Goal: Task Accomplishment & Management: Manage account settings

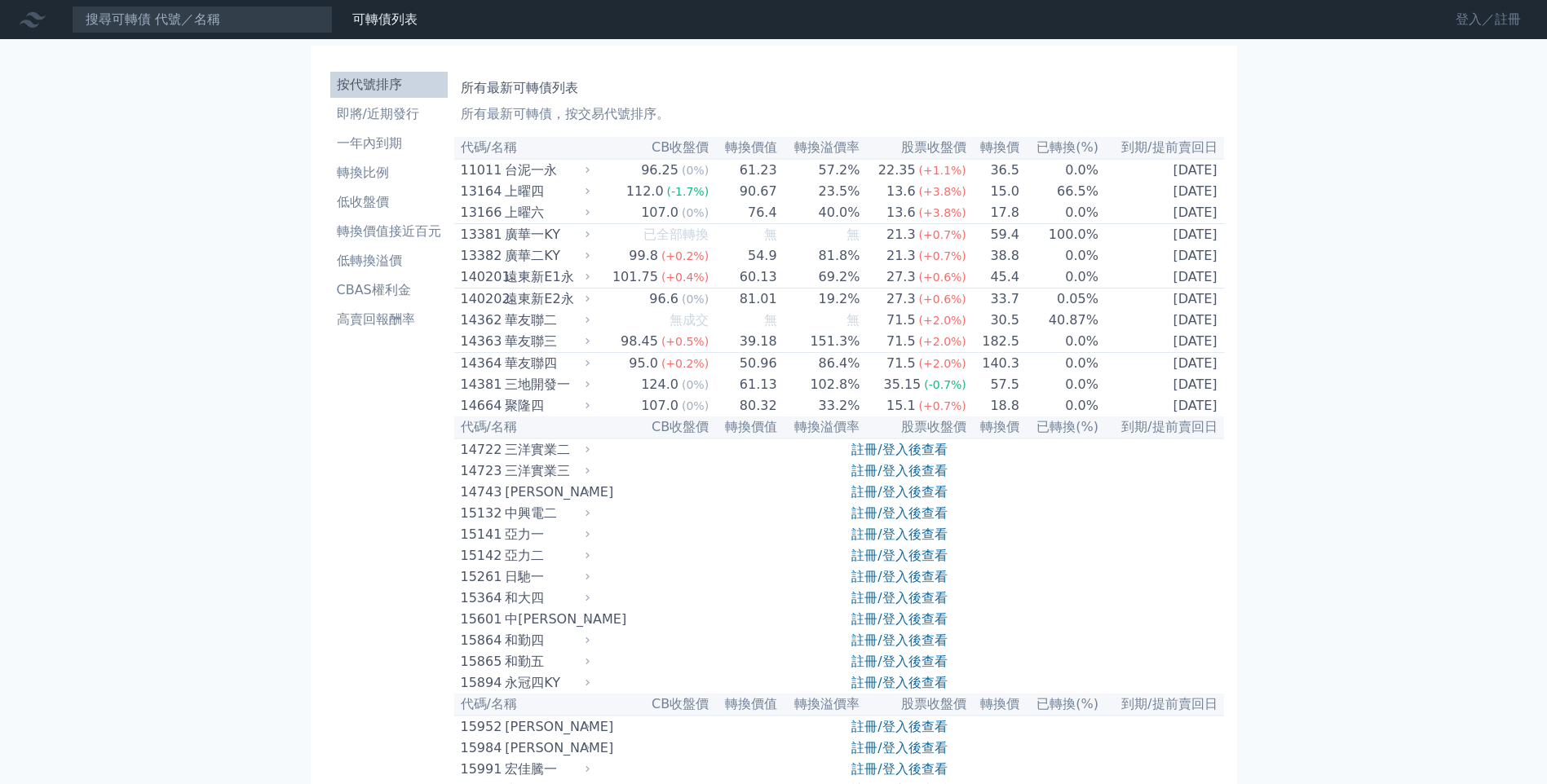
click at [1459, 26] on link "登入／註冊" at bounding box center [1489, 19] width 91 height 26
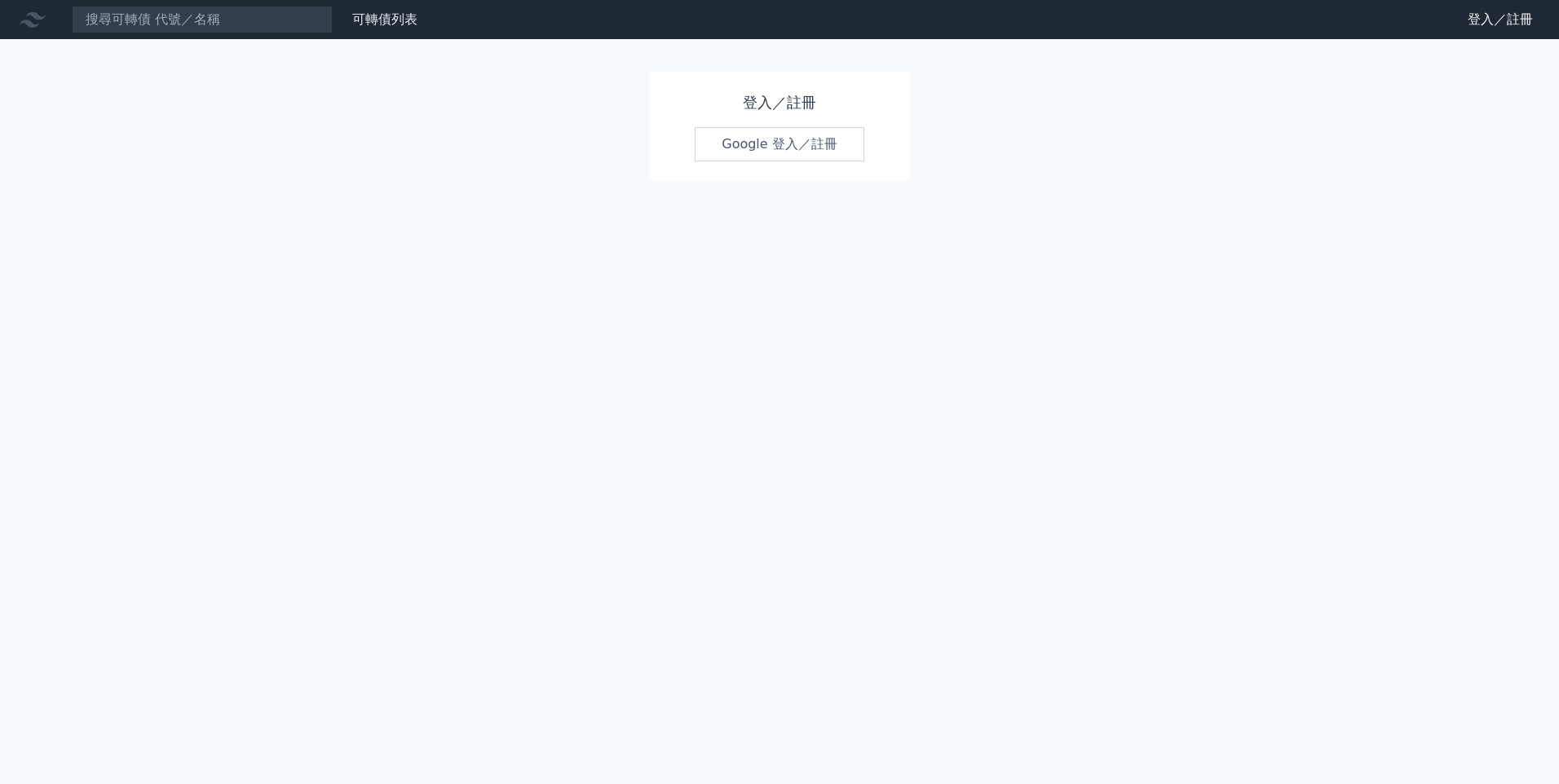
click at [820, 149] on link "Google 登入／註冊" at bounding box center [779, 144] width 170 height 34
